Goal: Complete application form: Complete application form

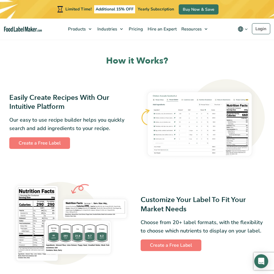
scroll to position [348, 0]
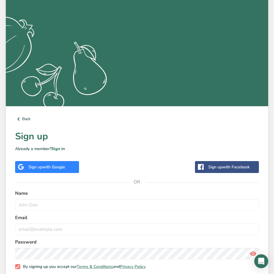
scroll to position [85, 0]
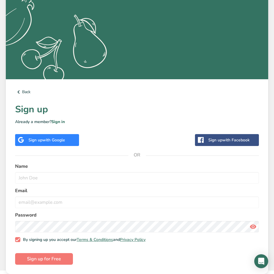
click at [73, 139] on div "Sign up with Google" at bounding box center [47, 140] width 64 height 12
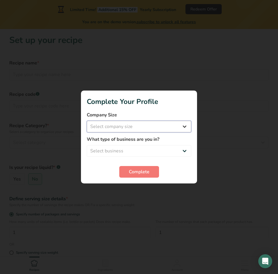
click at [125, 129] on select "Select company size Fewer than 10 Employees 10 to 50 Employees 51 to 500 Employ…" at bounding box center [139, 127] width 104 height 12
click at [134, 125] on select "Select company size Fewer than 10 Employees 10 to 50 Employees 51 to 500 Employ…" at bounding box center [139, 127] width 104 height 12
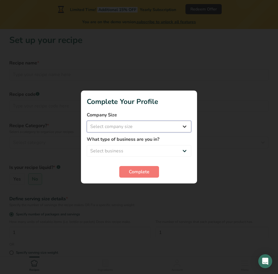
select select "1"
click at [87, 121] on select "Select company size Fewer than 10 Employees 10 to 50 Employees 51 to 500 Employ…" at bounding box center [139, 127] width 104 height 12
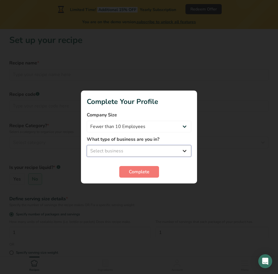
click at [142, 146] on select "Select business Packaged Food Manufacturer Restaurant & Cafe Bakery Meal Plans …" at bounding box center [139, 151] width 104 height 12
select select "1"
click at [87, 145] on select "Select business Packaged Food Manufacturer Restaurant & Cafe Bakery Meal Plans …" at bounding box center [139, 151] width 104 height 12
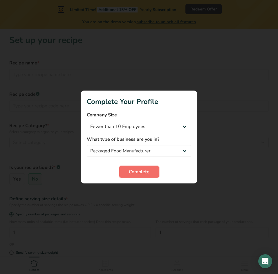
click at [141, 175] on span "Complete" at bounding box center [139, 171] width 21 height 7
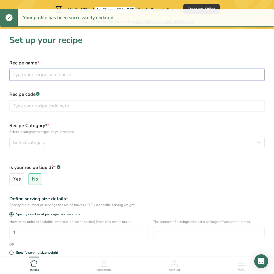
click at [87, 76] on input "text" at bounding box center [136, 75] width 255 height 12
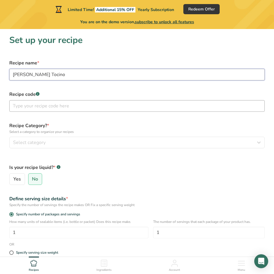
type input "[PERSON_NAME] Tocino"
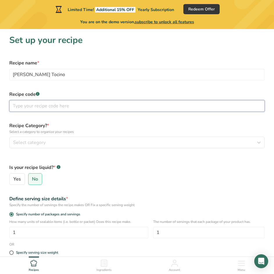
click at [81, 108] on input "text" at bounding box center [136, 106] width 255 height 12
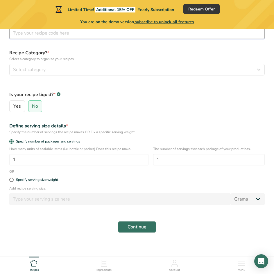
scroll to position [77, 0]
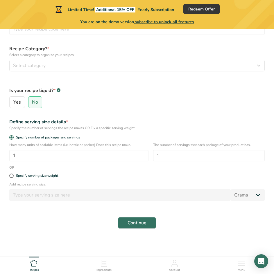
click at [134, 93] on label "Is your recipe liquid? * .a-a{fill:#347362;}.b-a{fill:#fff;}" at bounding box center [136, 90] width 255 height 7
